Goal: Information Seeking & Learning: Learn about a topic

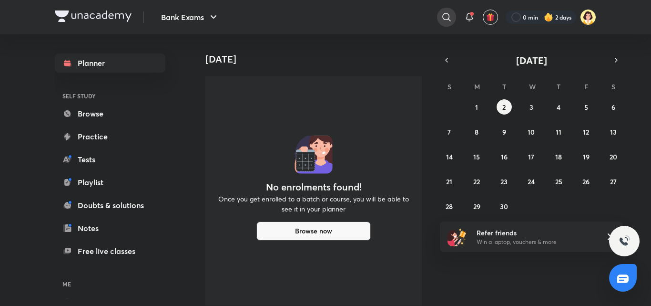
click at [445, 14] on icon at bounding box center [446, 16] width 11 height 11
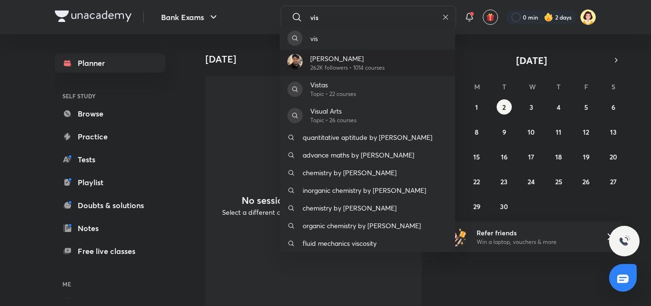
type input "vis"
click at [348, 57] on p "[PERSON_NAME]" at bounding box center [347, 58] width 74 height 10
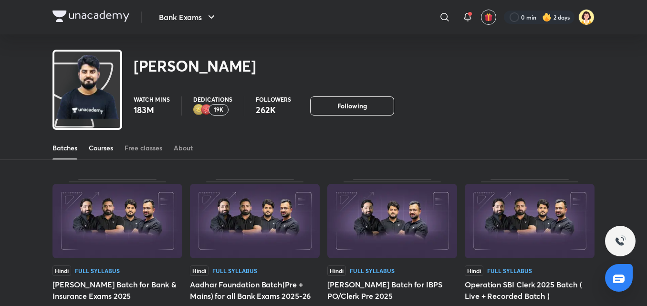
click at [110, 150] on div "Courses" at bounding box center [101, 148] width 24 height 10
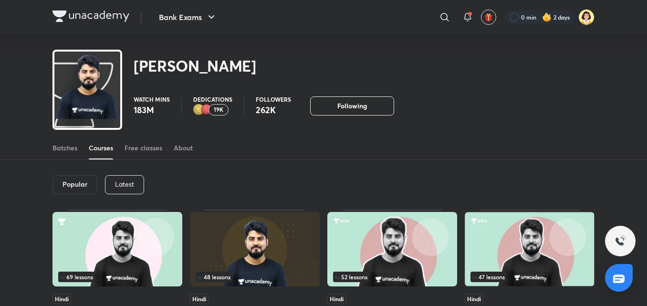
click at [132, 182] on p "Latest" at bounding box center [124, 184] width 19 height 8
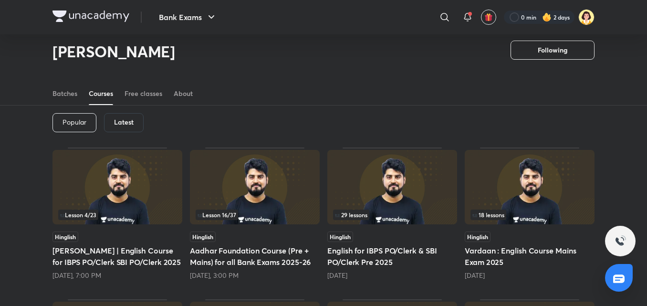
scroll to position [36, 0]
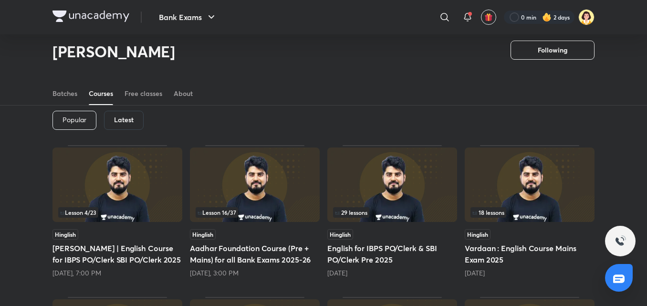
click at [140, 199] on img at bounding box center [117, 184] width 130 height 74
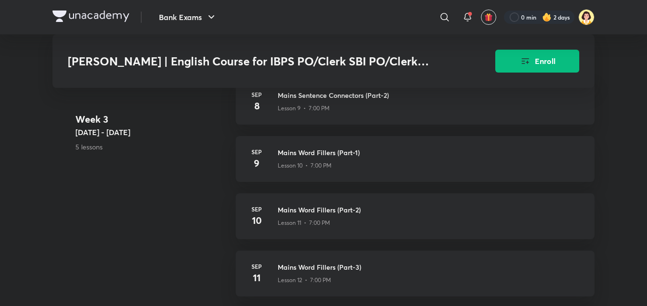
scroll to position [1261, 0]
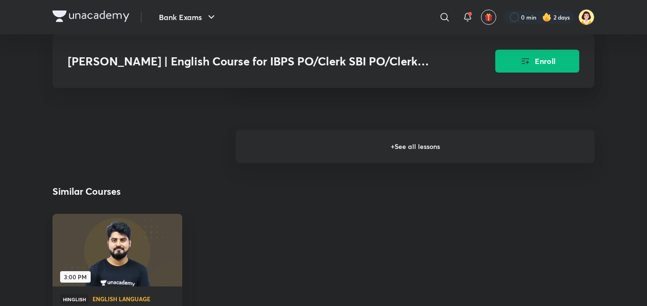
click at [504, 147] on h6 "+ See all lessons" at bounding box center [415, 146] width 359 height 33
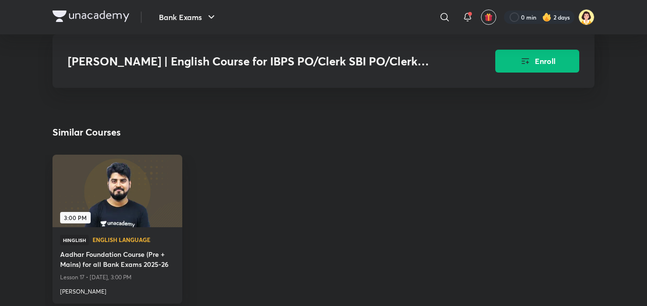
scroll to position [2014, 0]
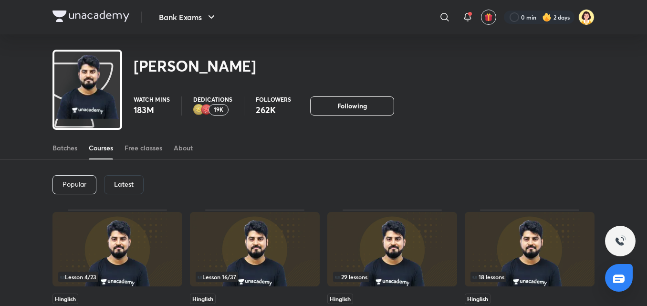
click at [143, 179] on div "Latest" at bounding box center [124, 184] width 40 height 19
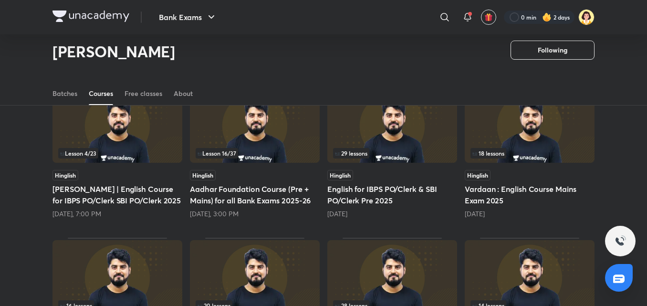
scroll to position [100, 0]
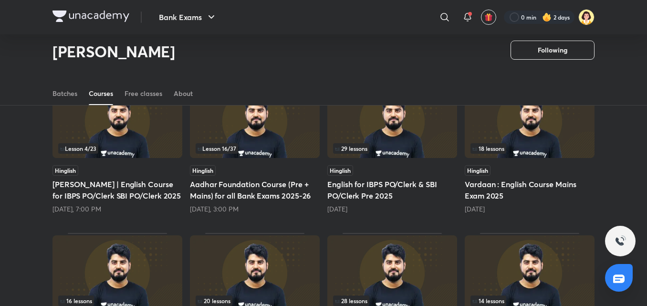
click at [281, 154] on img at bounding box center [255, 120] width 130 height 74
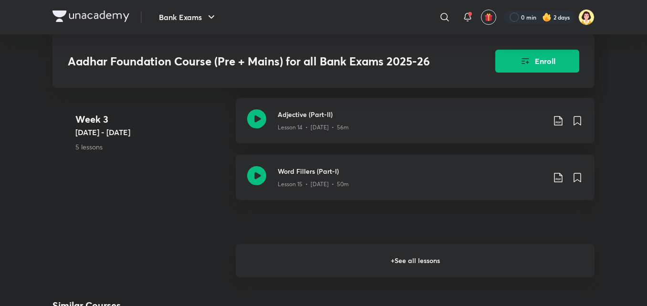
scroll to position [1316, 0]
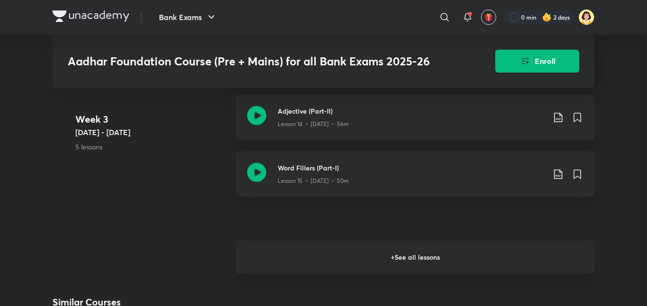
click at [440, 269] on h6 "+ See all lessons" at bounding box center [415, 256] width 359 height 33
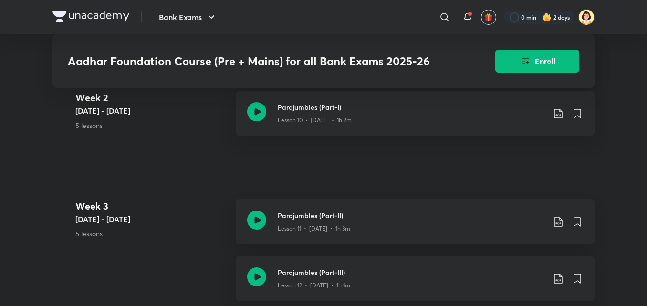
scroll to position [1030, 0]
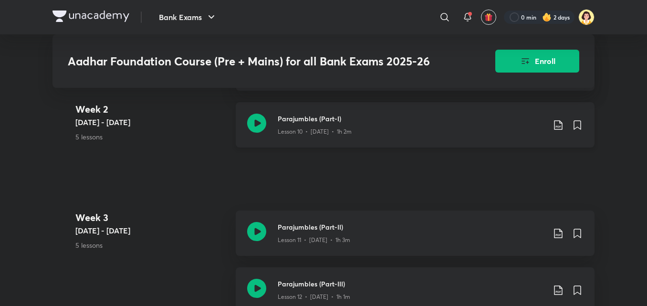
click at [419, 128] on div "Lesson 10 • [DATE] • 1h 2m" at bounding box center [410, 129] width 267 height 12
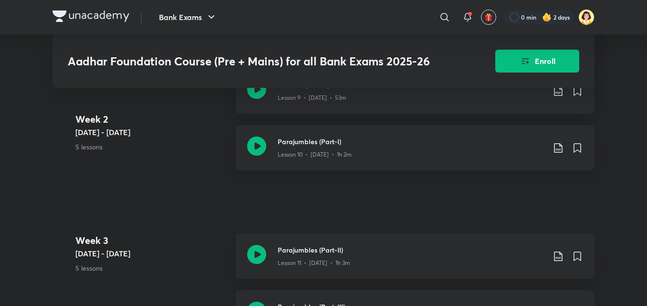
scroll to position [1002, 0]
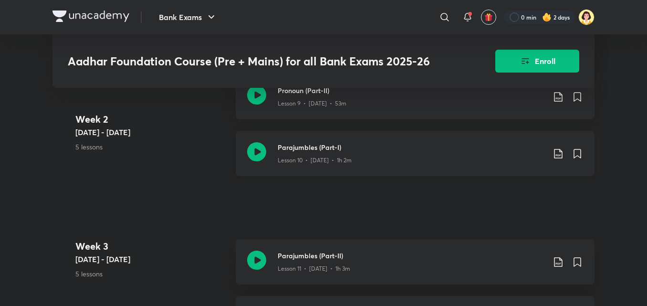
click at [561, 154] on icon at bounding box center [557, 153] width 11 height 11
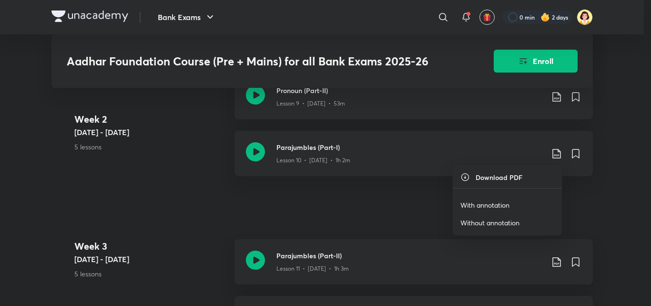
click at [492, 202] on p "With annotation" at bounding box center [485, 205] width 49 height 10
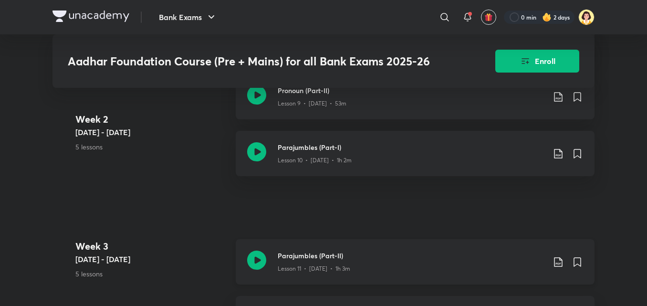
click at [560, 260] on icon at bounding box center [557, 261] width 11 height 11
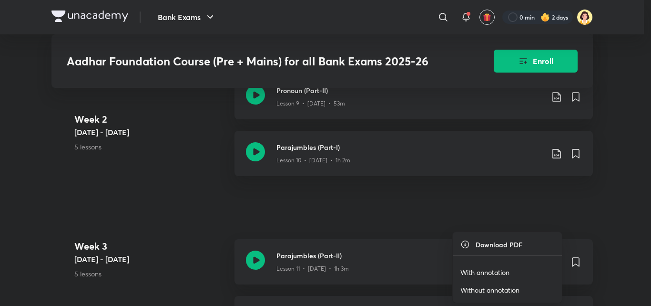
click at [514, 269] on li "With annotation" at bounding box center [507, 272] width 109 height 18
click at [499, 273] on p "With annotation" at bounding box center [485, 272] width 49 height 10
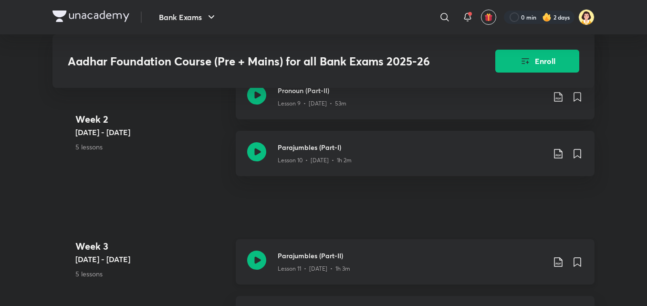
click at [556, 267] on div "Parajumbles (Part-II) Lesson 11 • Aug 25 • 1h 3m" at bounding box center [429, 261] width 305 height 22
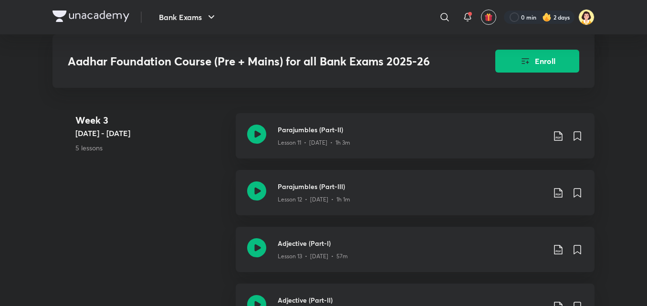
scroll to position [1110, 0]
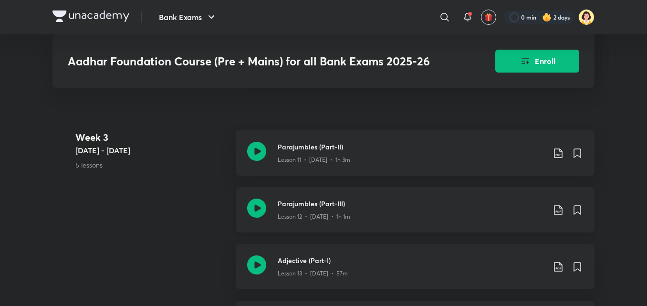
click at [558, 207] on icon at bounding box center [557, 209] width 11 height 11
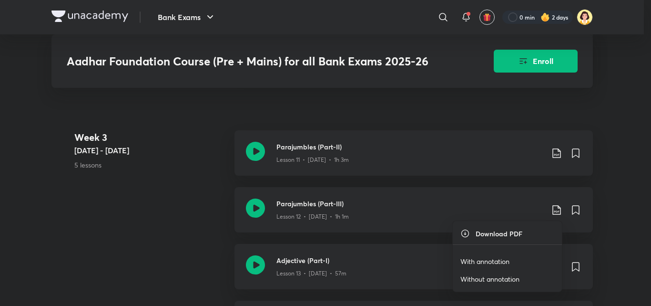
click at [489, 256] on p "With annotation" at bounding box center [485, 261] width 49 height 10
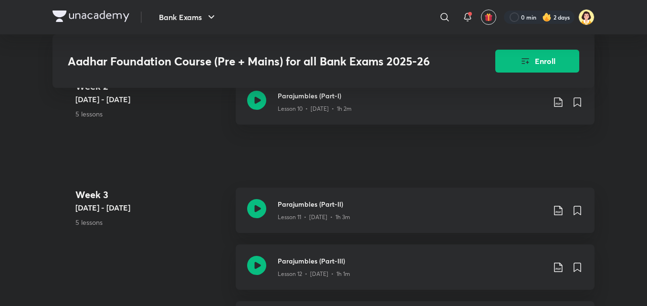
scroll to position [1030, 0]
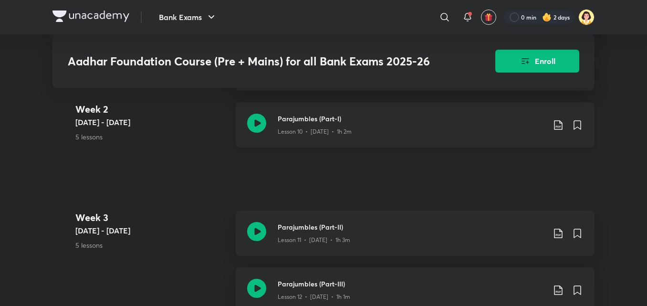
click at [423, 136] on div "Parajumbles (Part-I) Lesson 10 • [DATE] • 1h 2m" at bounding box center [415, 124] width 359 height 45
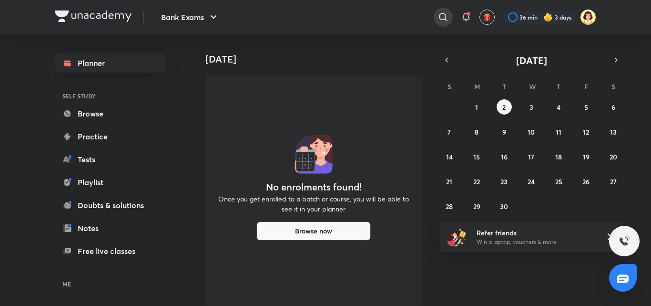
click at [439, 14] on icon at bounding box center [443, 16] width 11 height 11
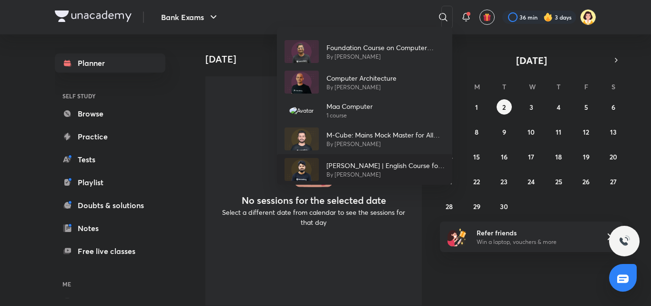
click at [311, 167] on img at bounding box center [302, 169] width 34 height 23
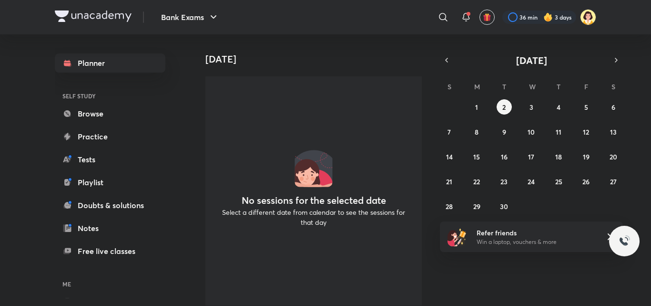
click at [311, 167] on img at bounding box center [314, 168] width 38 height 38
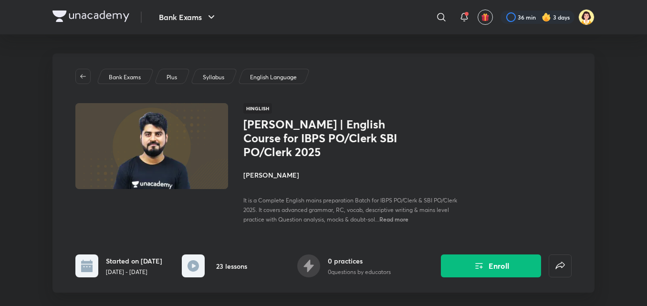
click at [257, 173] on h4 "[PERSON_NAME]" at bounding box center [350, 175] width 214 height 10
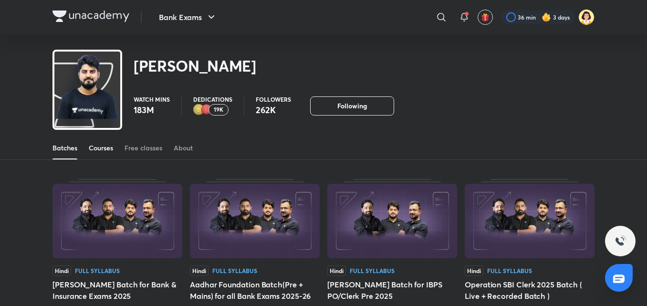
click at [98, 143] on link "Courses" at bounding box center [101, 147] width 24 height 23
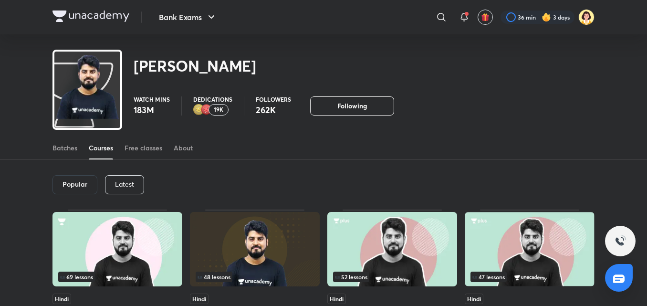
click at [120, 181] on p "Latest" at bounding box center [124, 184] width 19 height 8
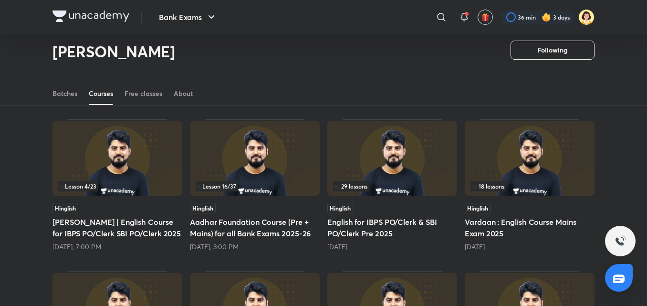
scroll to position [64, 0]
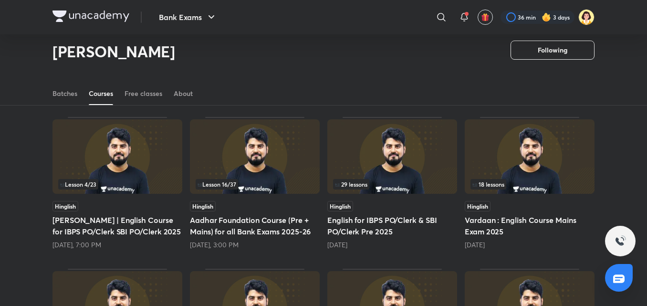
click at [296, 154] on img at bounding box center [255, 156] width 130 height 74
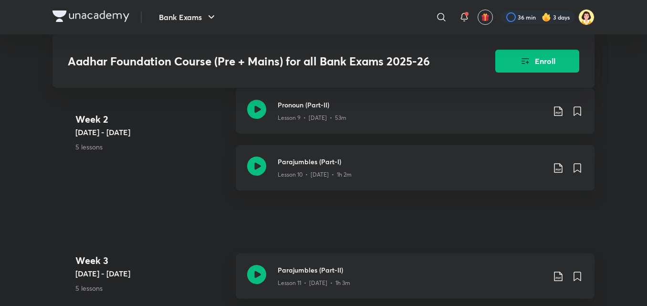
scroll to position [1113, 0]
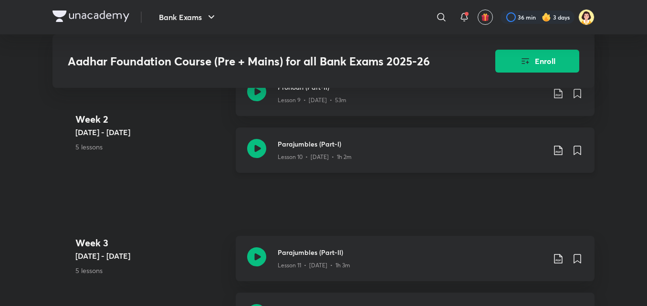
click at [438, 146] on h3 "Parajumbles (Part-I)" at bounding box center [410, 144] width 267 height 10
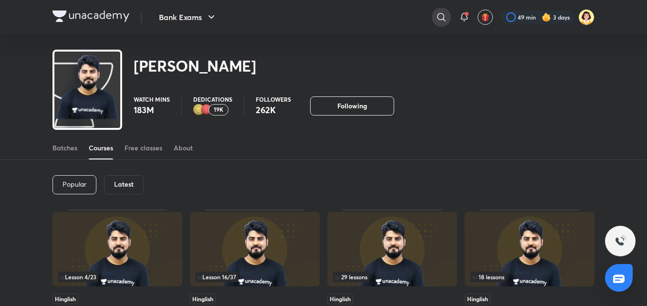
click at [437, 18] on icon at bounding box center [441, 17] width 8 height 8
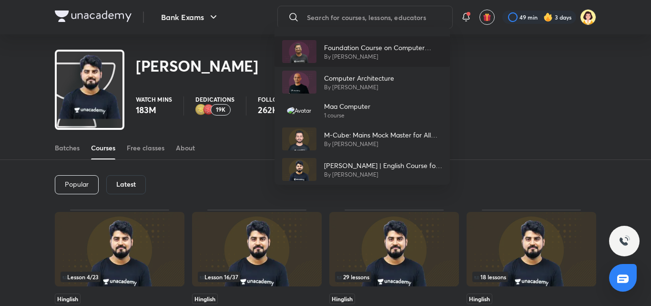
click at [352, 50] on p "Foundation Course on Computer Awareness for Bank Exams - Part I" at bounding box center [383, 47] width 118 height 10
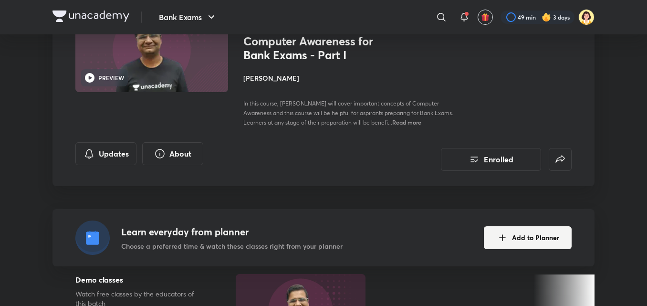
scroll to position [82, 0]
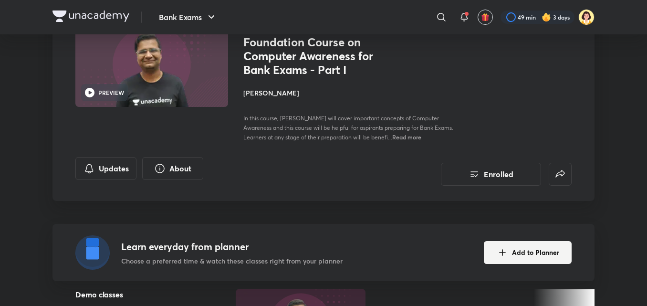
click at [283, 92] on h4 "[PERSON_NAME]" at bounding box center [350, 93] width 214 height 10
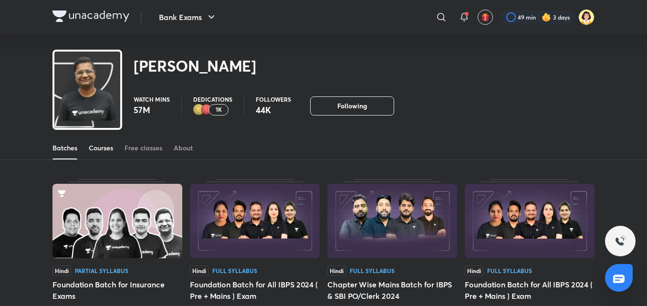
click at [101, 142] on link "Courses" at bounding box center [101, 147] width 24 height 23
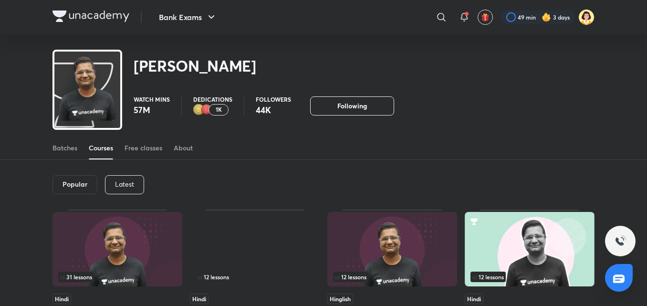
click at [129, 188] on div "Latest" at bounding box center [124, 184] width 39 height 19
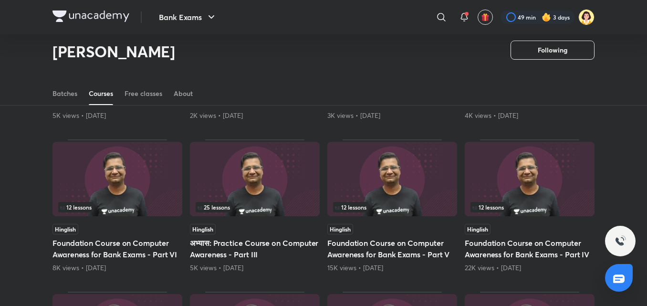
scroll to position [196, 0]
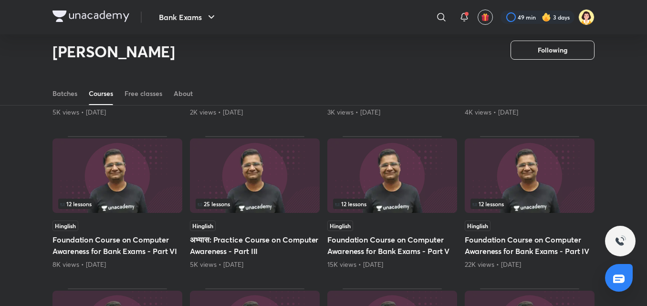
click at [133, 176] on img at bounding box center [117, 175] width 130 height 74
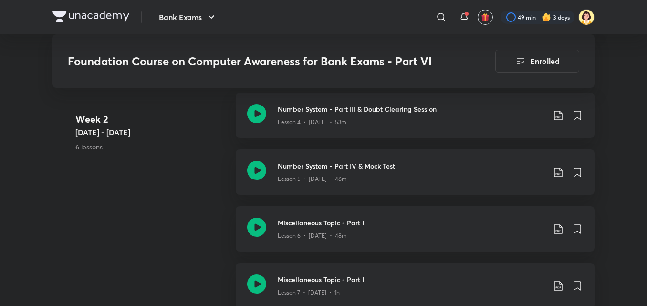
scroll to position [809, 0]
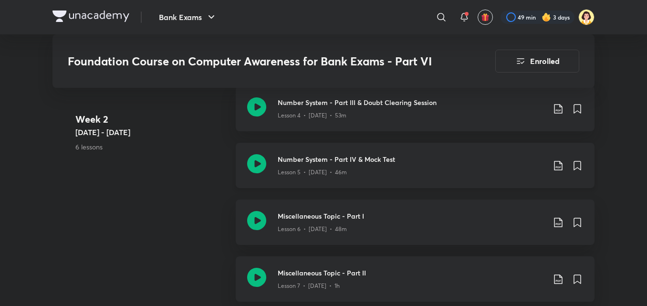
click at [377, 171] on div "Lesson 5 • [DATE] • 46m" at bounding box center [410, 170] width 267 height 12
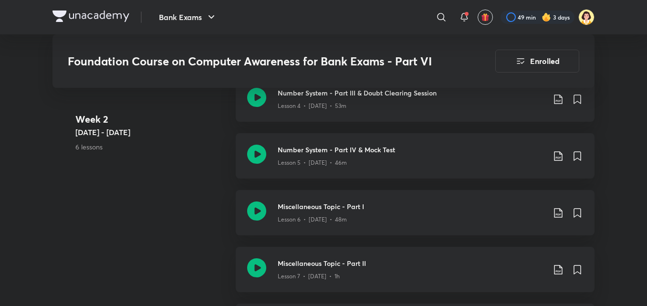
scroll to position [822, 0]
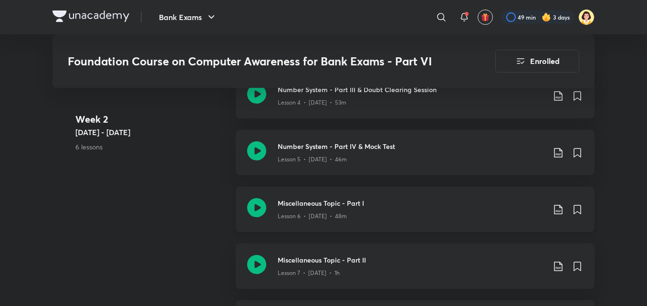
click at [455, 200] on h3 "Miscellaneous Topic - Part I" at bounding box center [410, 203] width 267 height 10
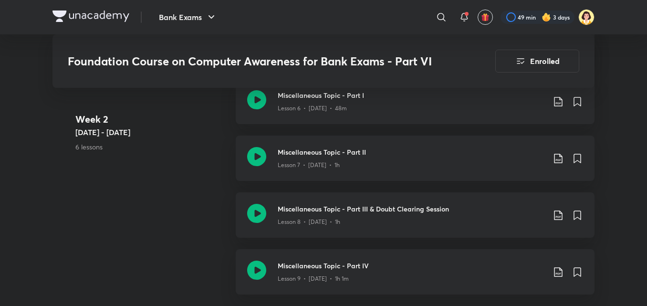
scroll to position [936, 0]
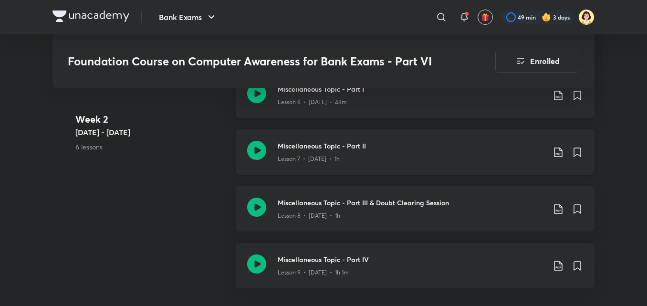
click at [377, 141] on h3 "Miscellaneous Topic - Part II" at bounding box center [410, 146] width 267 height 10
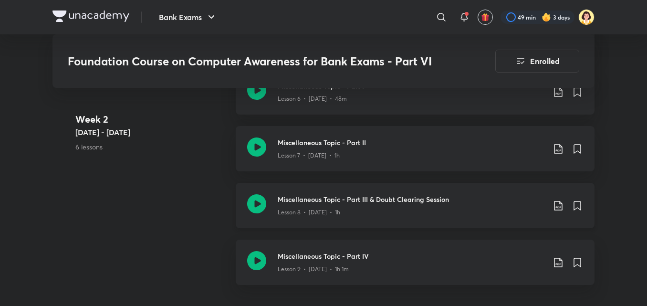
click at [429, 195] on h3 "Miscellaneous Topic - Part III & Doubt Clearing Session" at bounding box center [410, 199] width 267 height 10
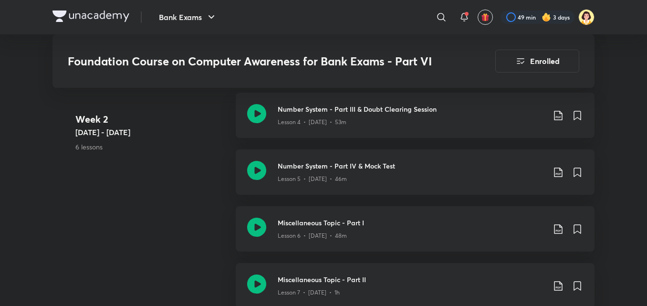
scroll to position [1070, 0]
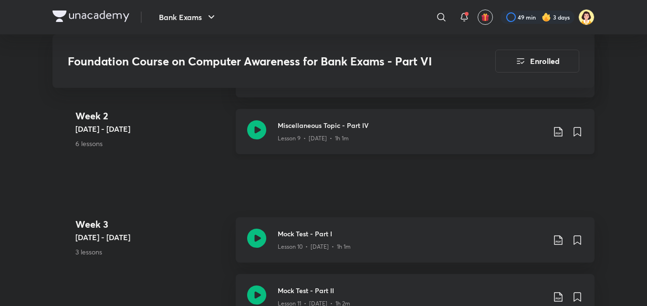
click at [492, 121] on h3 "Miscellaneous Topic - Part IV" at bounding box center [410, 125] width 267 height 10
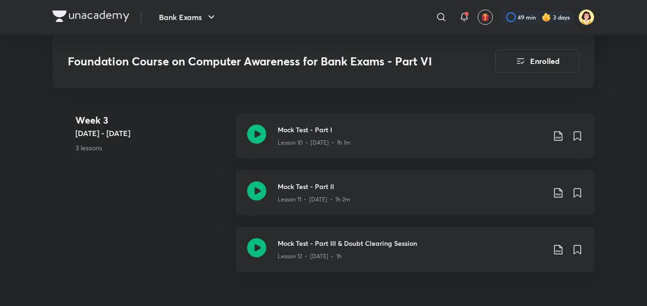
scroll to position [1177, 0]
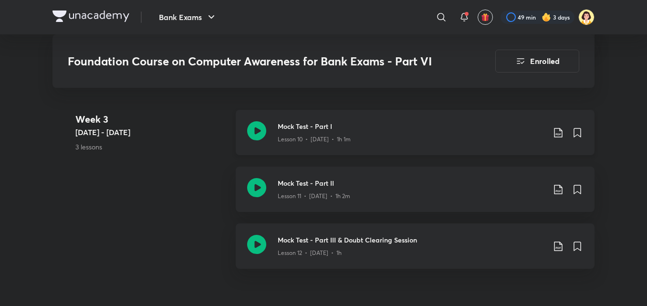
click at [434, 143] on div "Lesson 10 • [DATE] • 1h 1m" at bounding box center [410, 137] width 267 height 12
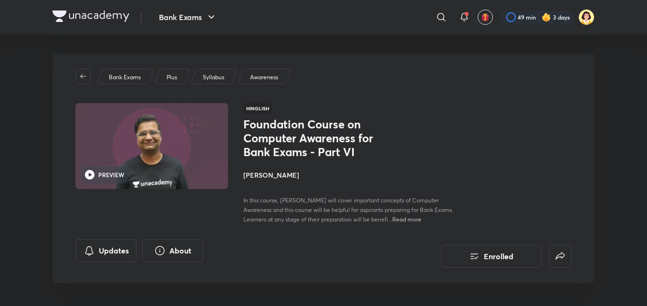
click at [534, 137] on div "Foundation Course on Computer Awareness for Bank Exams - Part VI [PERSON_NAME] …" at bounding box center [407, 170] width 328 height 106
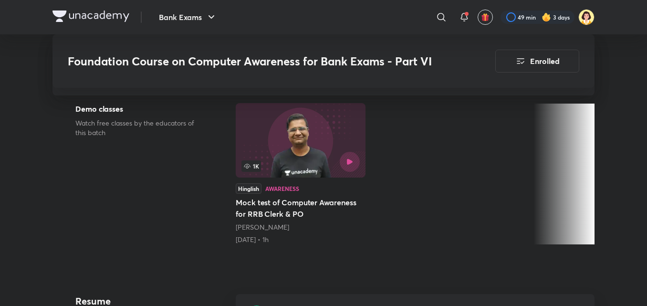
scroll to position [535, 0]
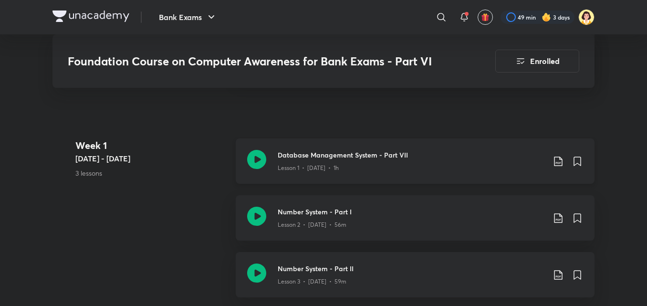
click at [435, 163] on div "Lesson 1 • [DATE] • 1h" at bounding box center [410, 166] width 267 height 12
